Goal: Contribute content: Contribute content

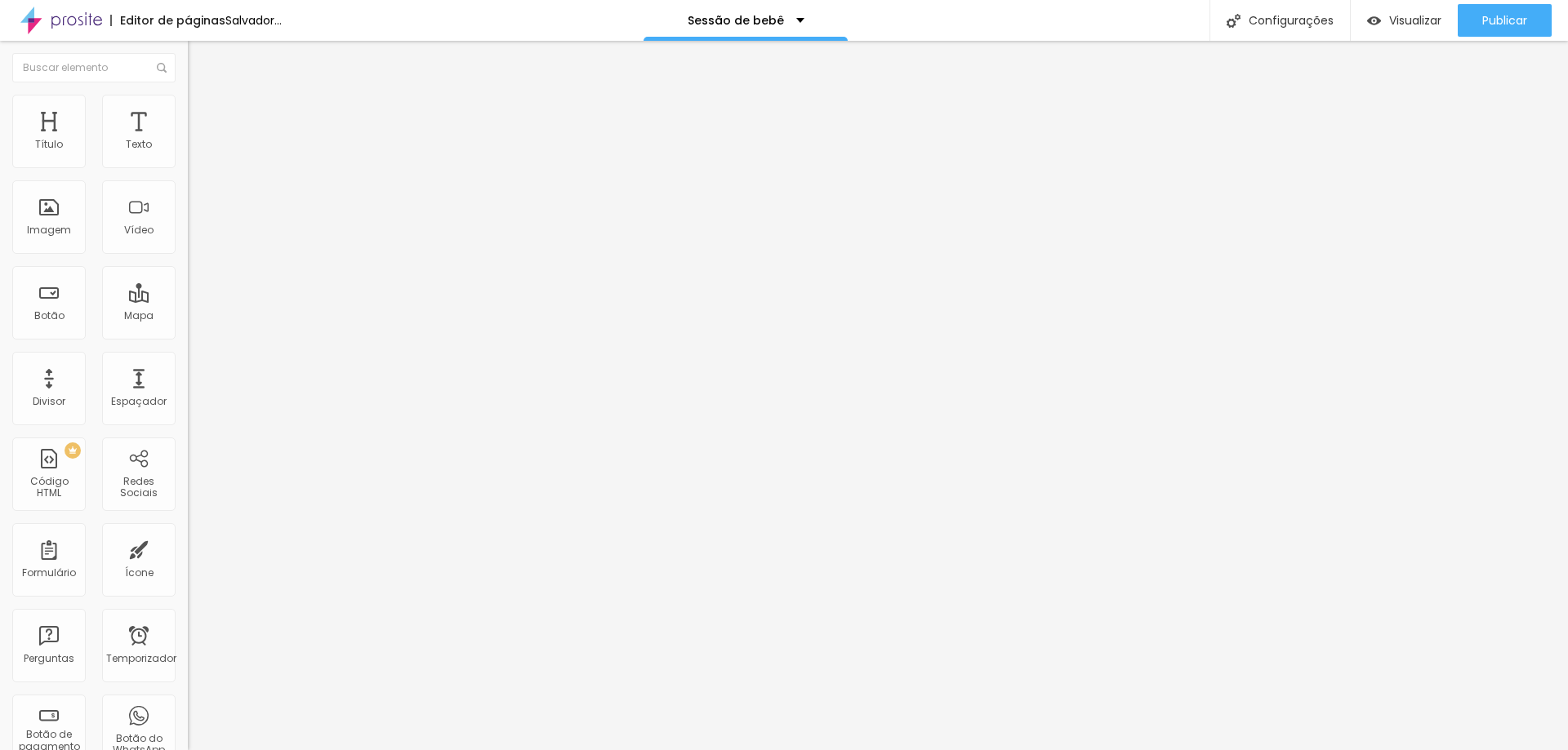
click at [198, 141] on font "Trocar imagem" at bounding box center [237, 133] width 79 height 14
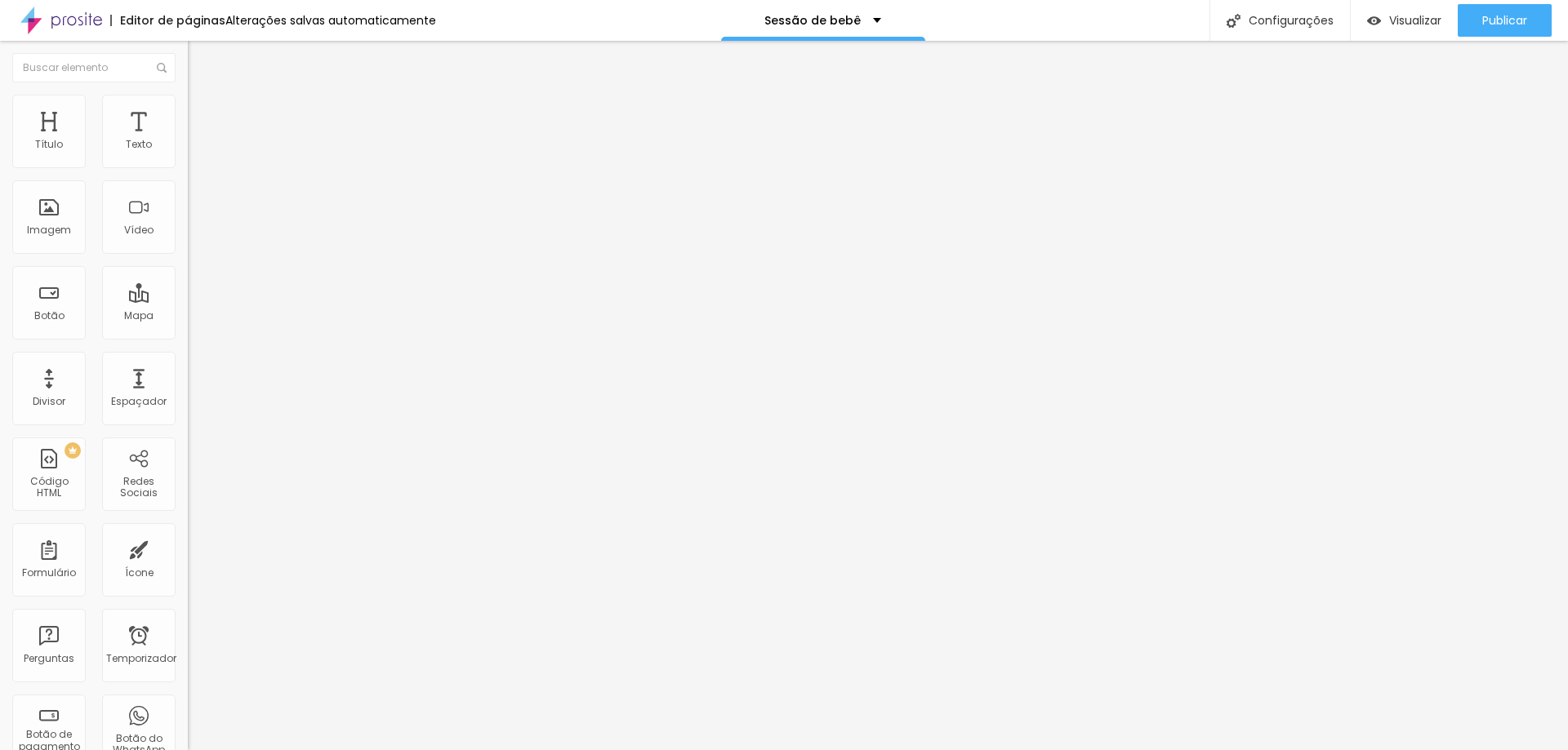
click at [198, 141] on font "Adicionar imagem" at bounding box center [246, 133] width 96 height 14
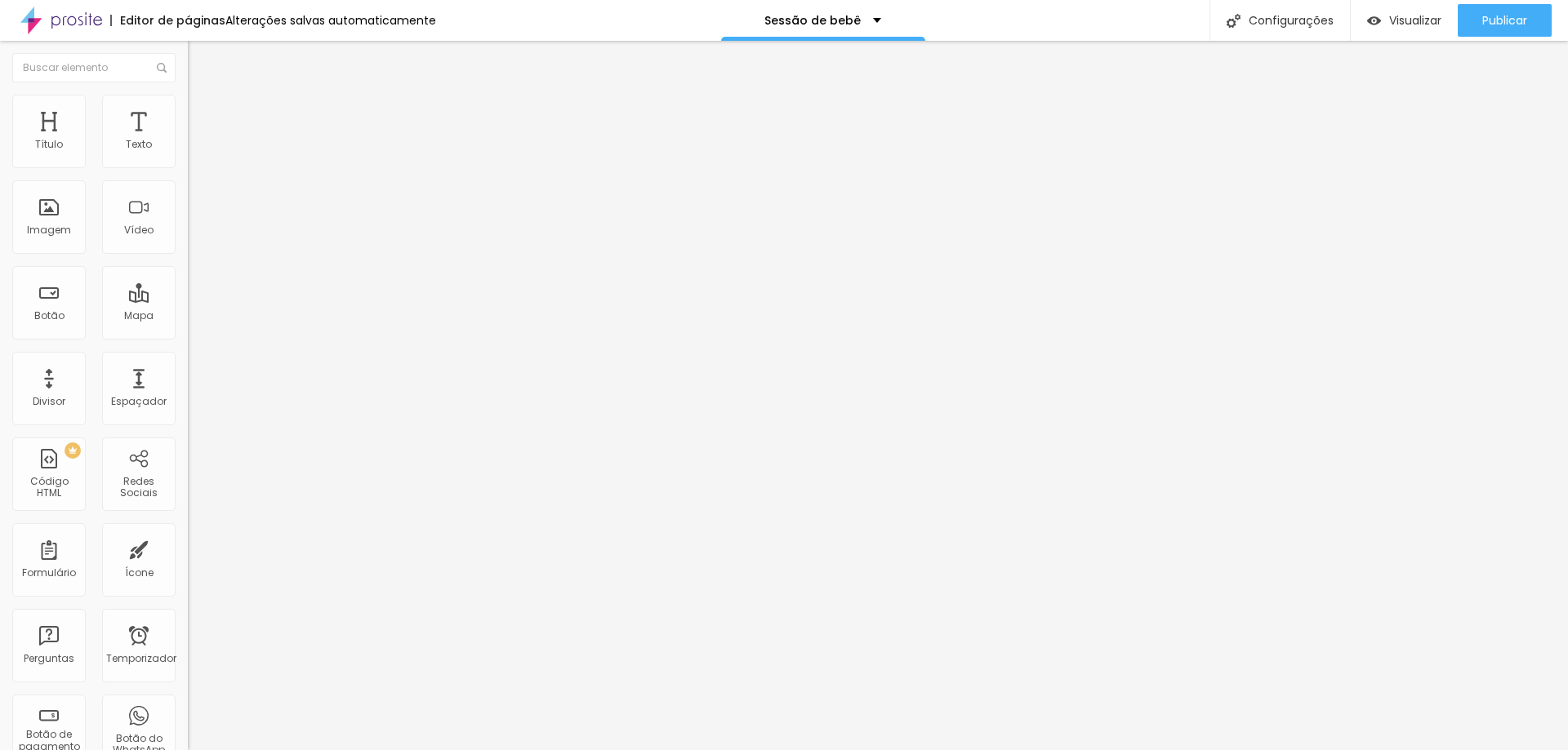
click at [198, 141] on font "Adicionar imagem" at bounding box center [246, 133] width 96 height 14
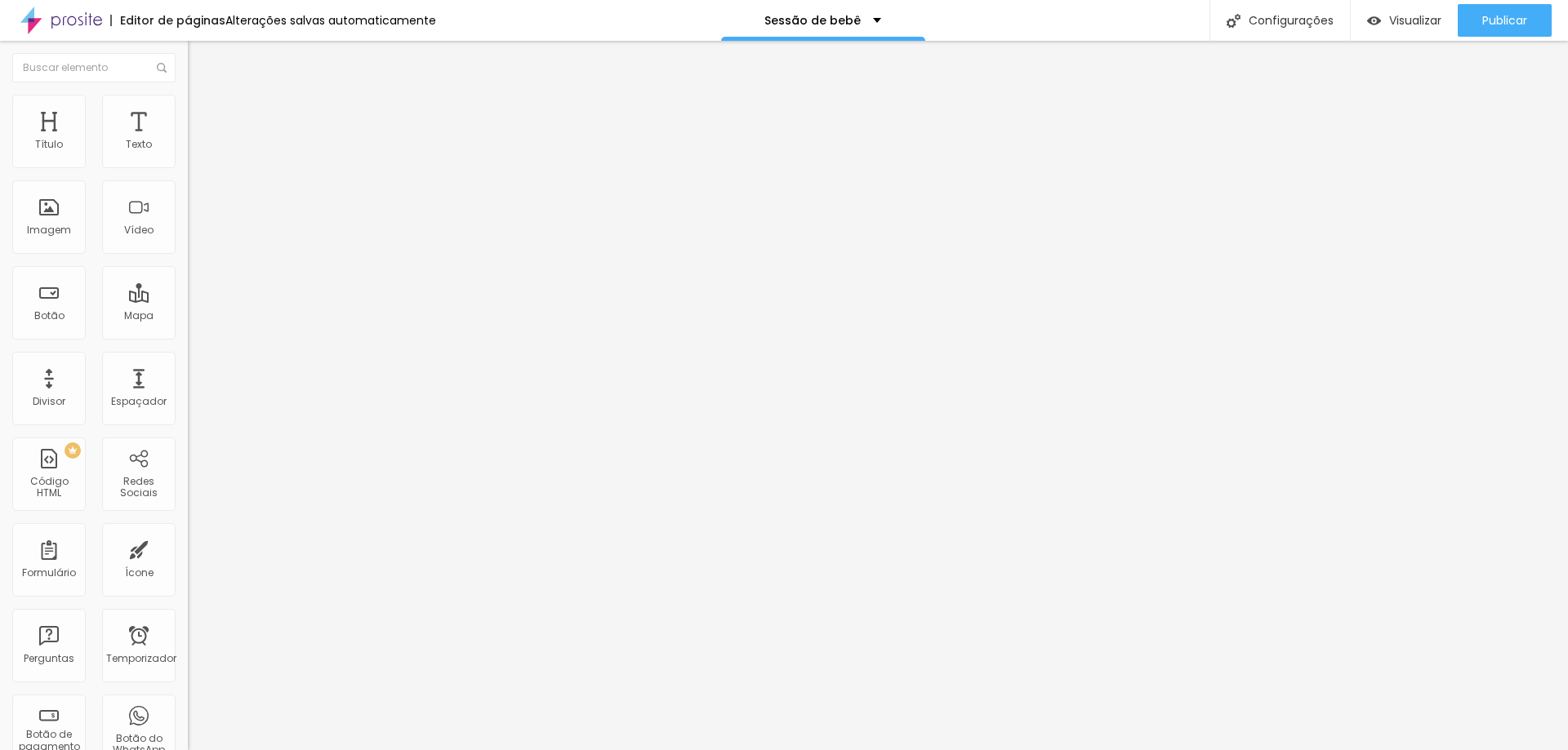
click at [198, 141] on font "Trocar imagem" at bounding box center [237, 133] width 79 height 14
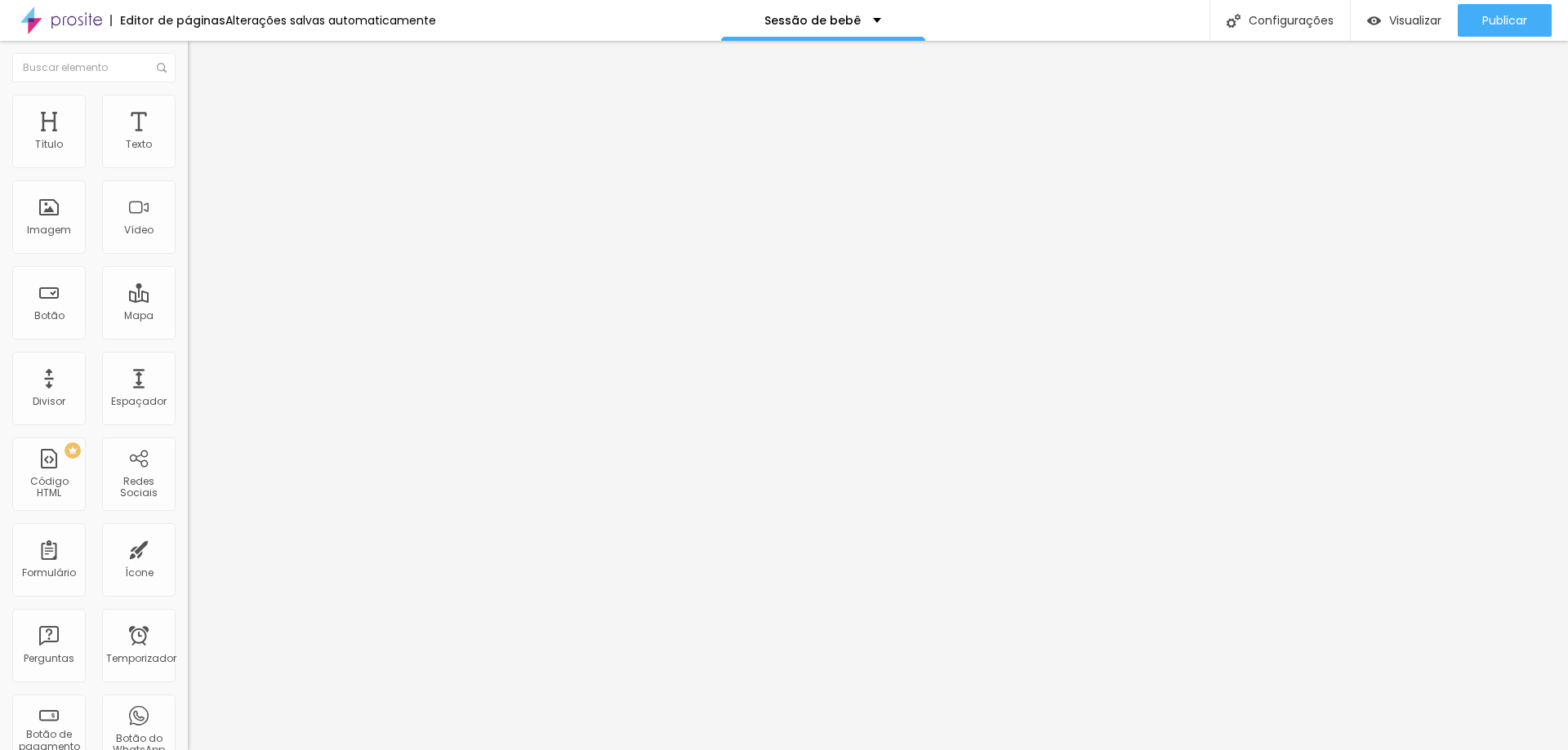
click at [1521, 22] on font "Publicar" at bounding box center [1505, 20] width 45 height 17
click at [198, 141] on font "Adicionar imagem" at bounding box center [246, 133] width 96 height 14
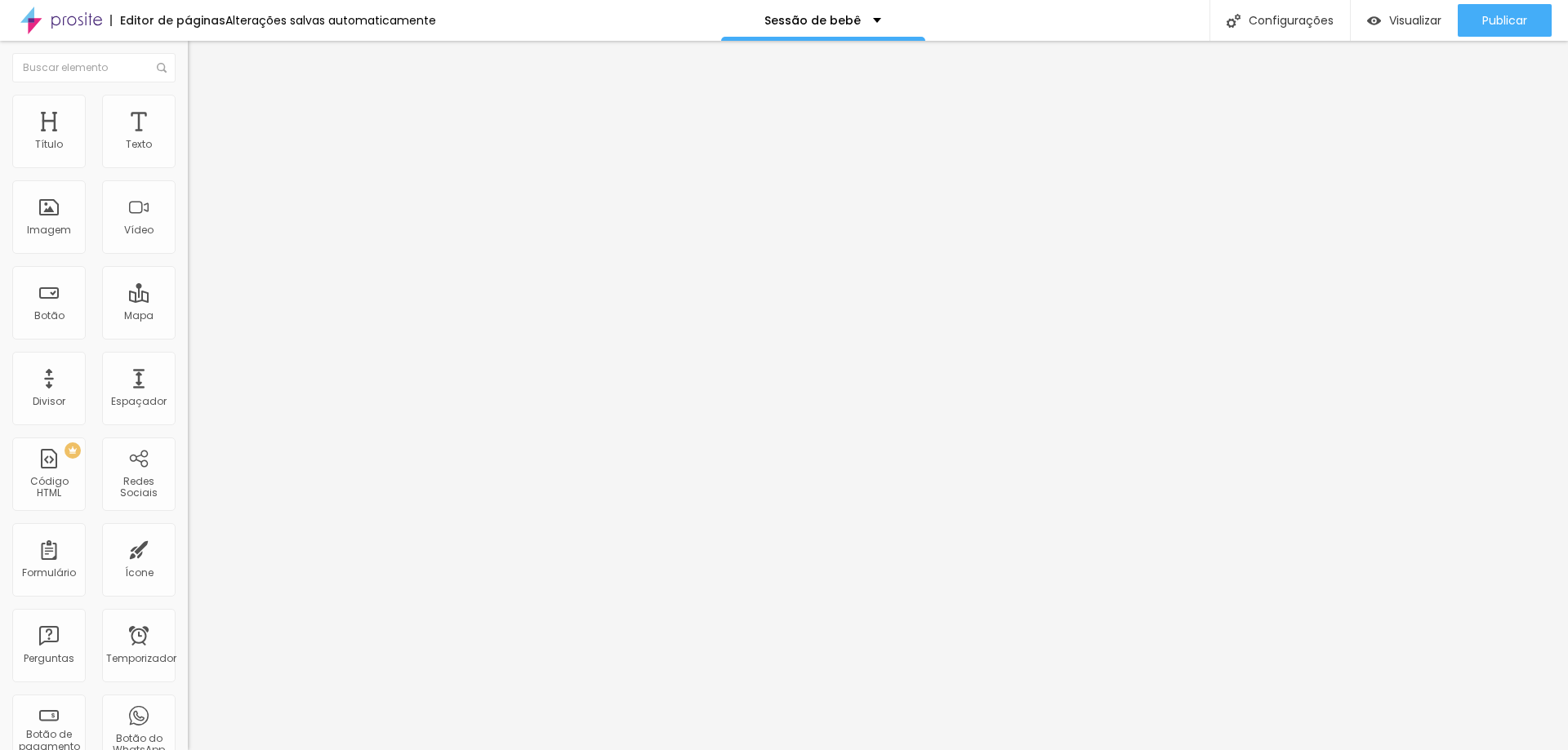
click at [1497, 17] on font "Publicar" at bounding box center [1505, 20] width 45 height 17
